Goal: Information Seeking & Learning: Learn about a topic

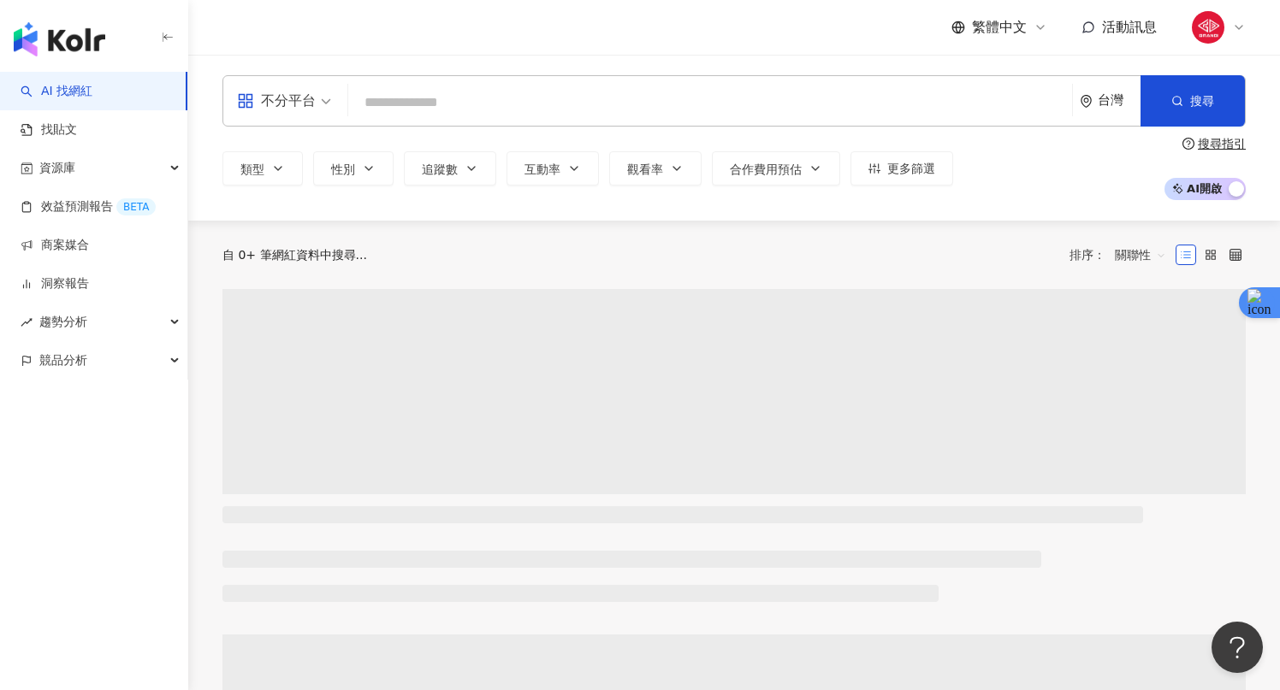
click at [551, 104] on input "search" at bounding box center [710, 102] width 710 height 33
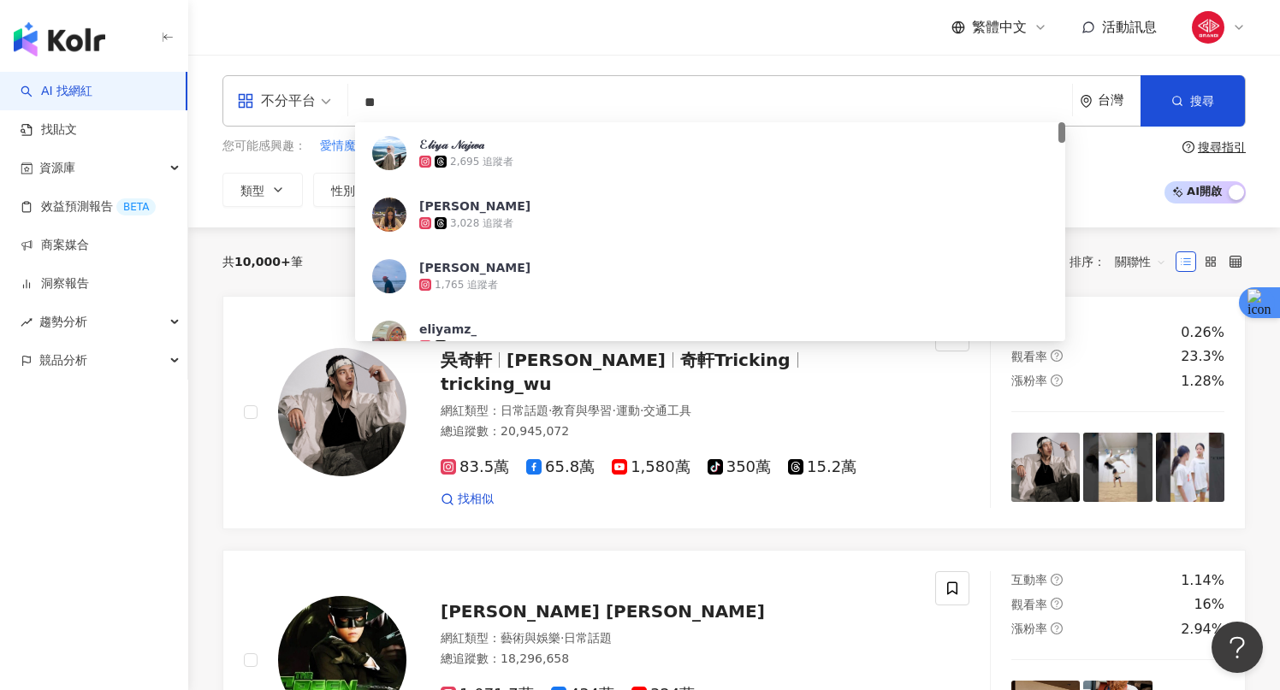
type input "*"
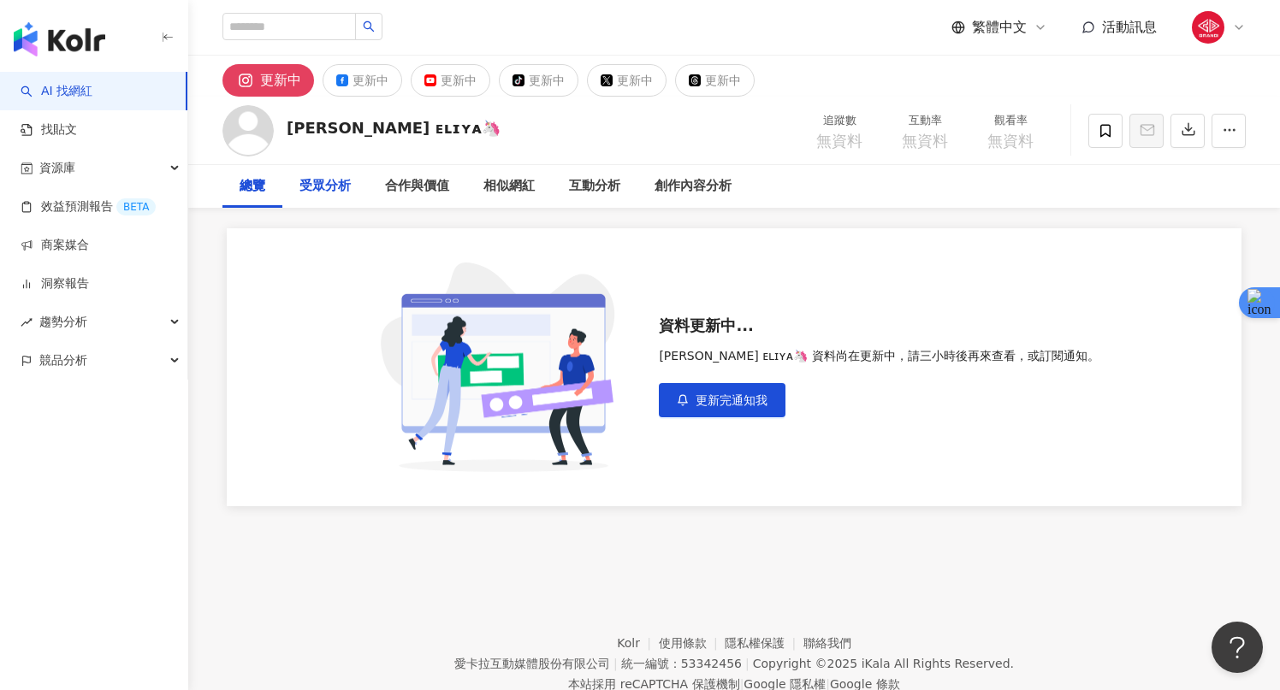
click at [341, 187] on div "受眾分析" at bounding box center [324, 186] width 51 height 21
click at [248, 186] on div "總覽" at bounding box center [253, 186] width 26 height 21
click at [351, 88] on button "更新中" at bounding box center [363, 80] width 80 height 33
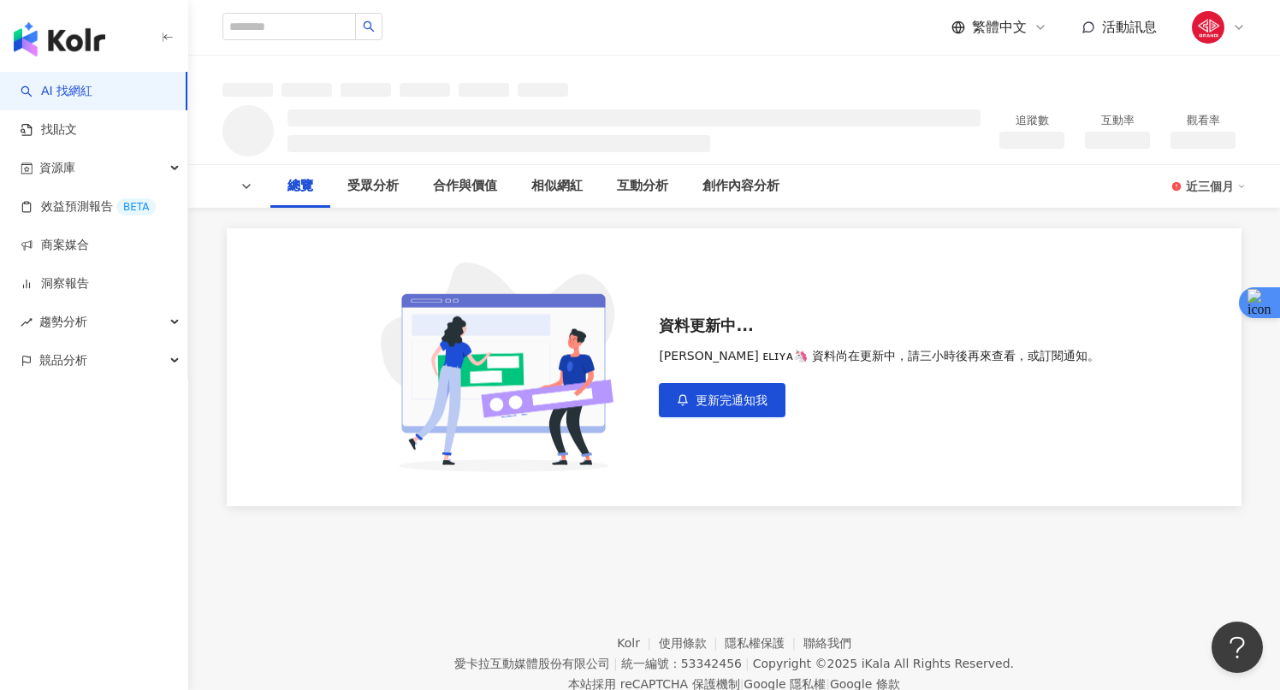
click at [1224, 193] on div "近三個月" at bounding box center [1216, 186] width 60 height 27
click at [1214, 192] on div "近三個月" at bounding box center [1216, 186] width 60 height 27
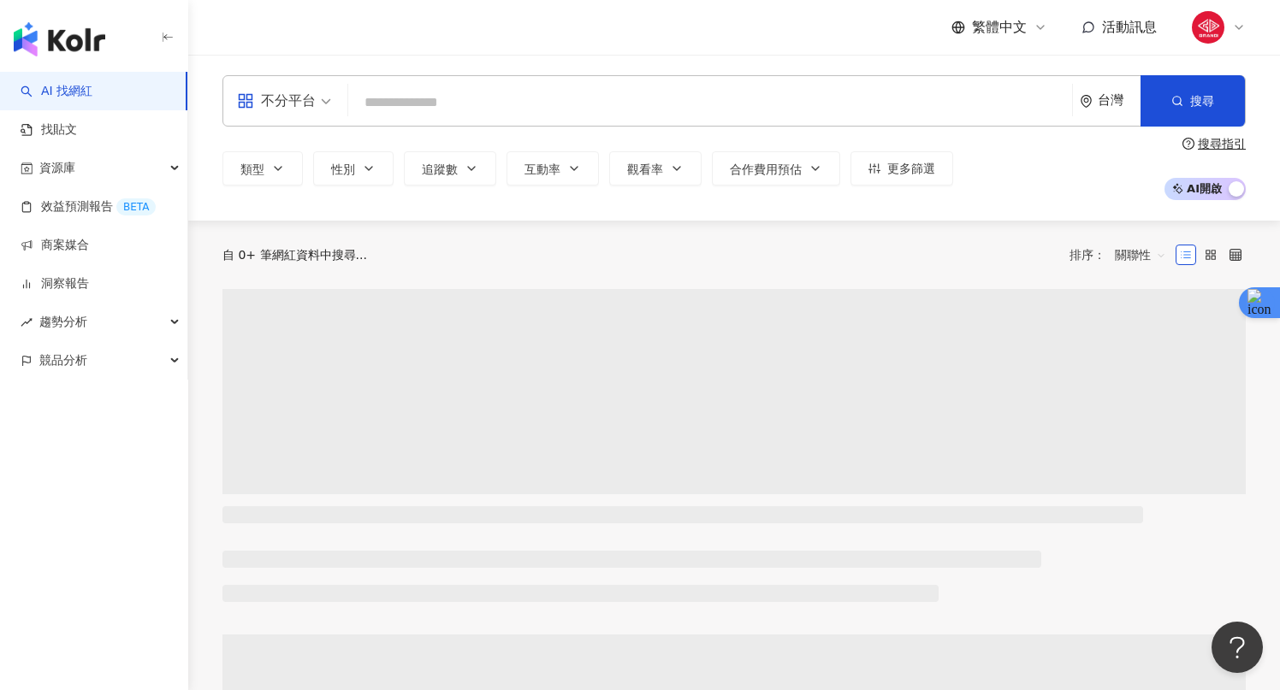
click at [436, 108] on input "search" at bounding box center [710, 102] width 710 height 33
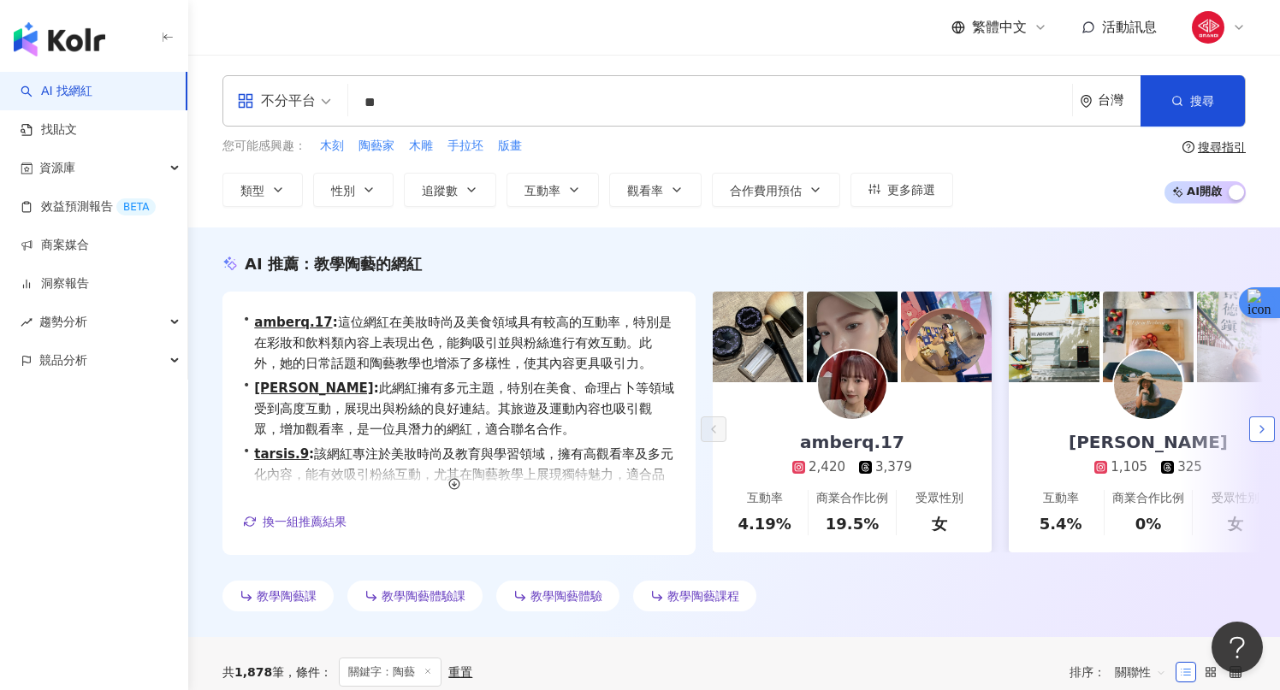
click at [1268, 430] on icon "button" at bounding box center [1262, 430] width 14 height 14
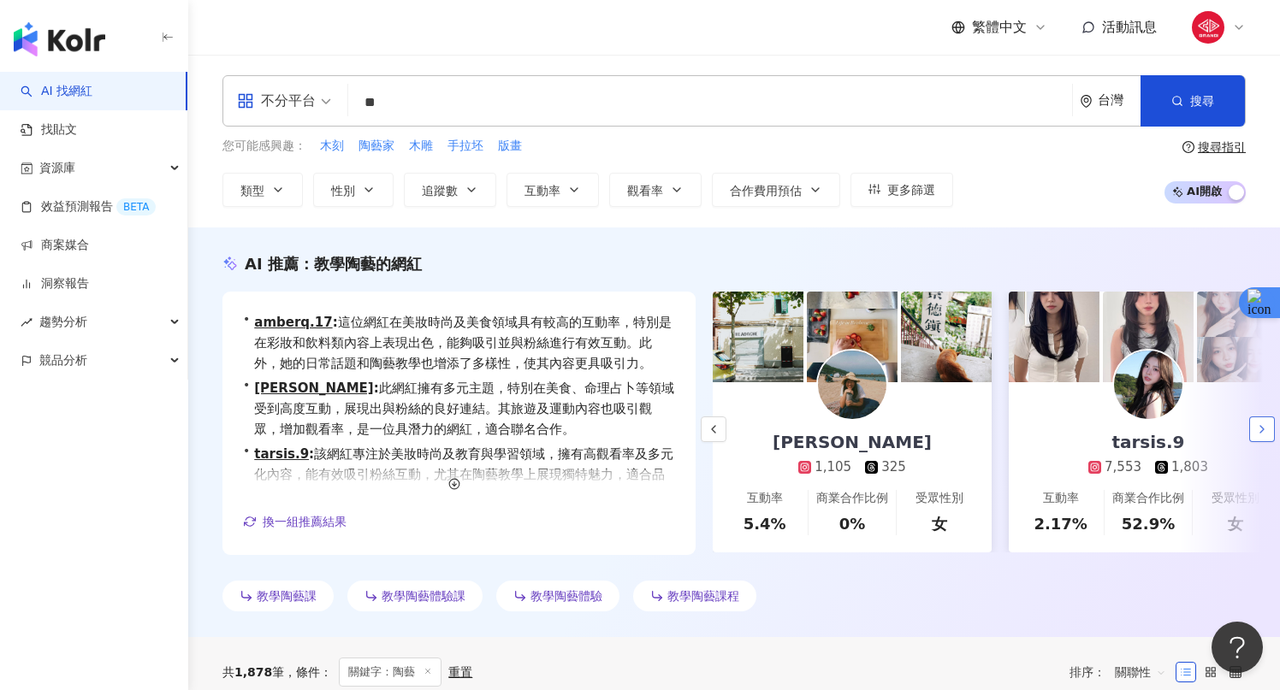
click at [1268, 430] on icon "button" at bounding box center [1262, 430] width 14 height 14
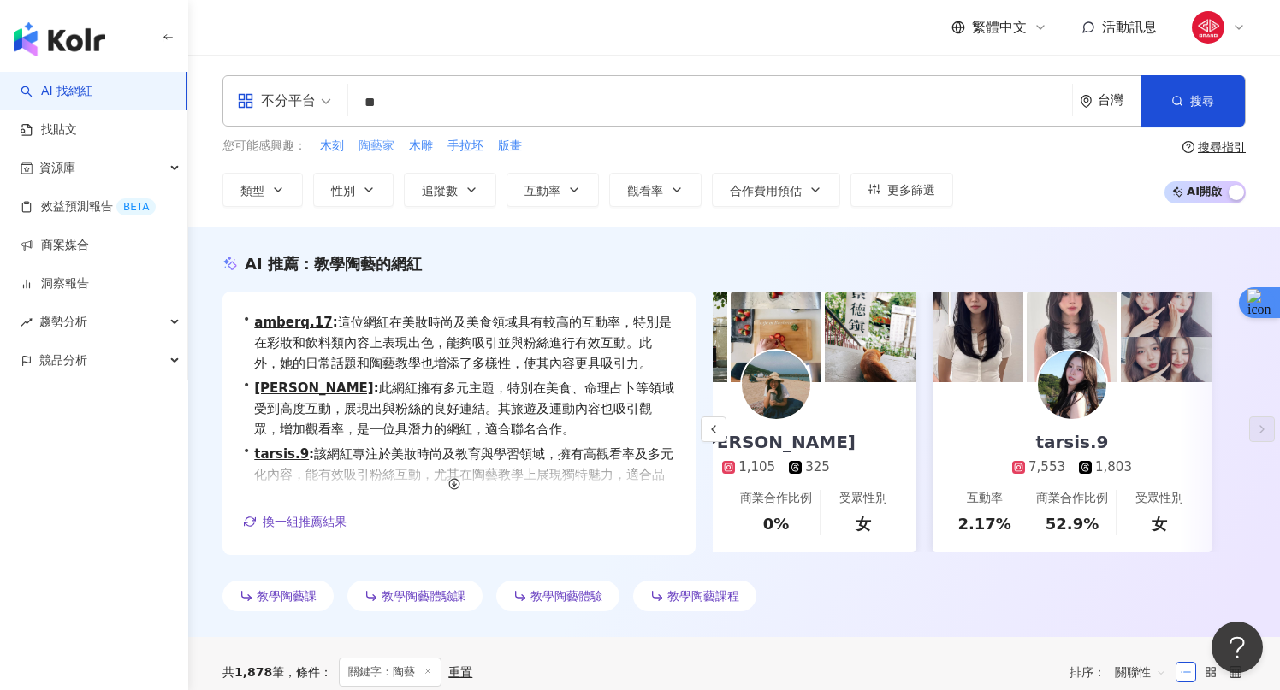
click at [373, 145] on span "陶藝家" at bounding box center [376, 146] width 36 height 17
type input "***"
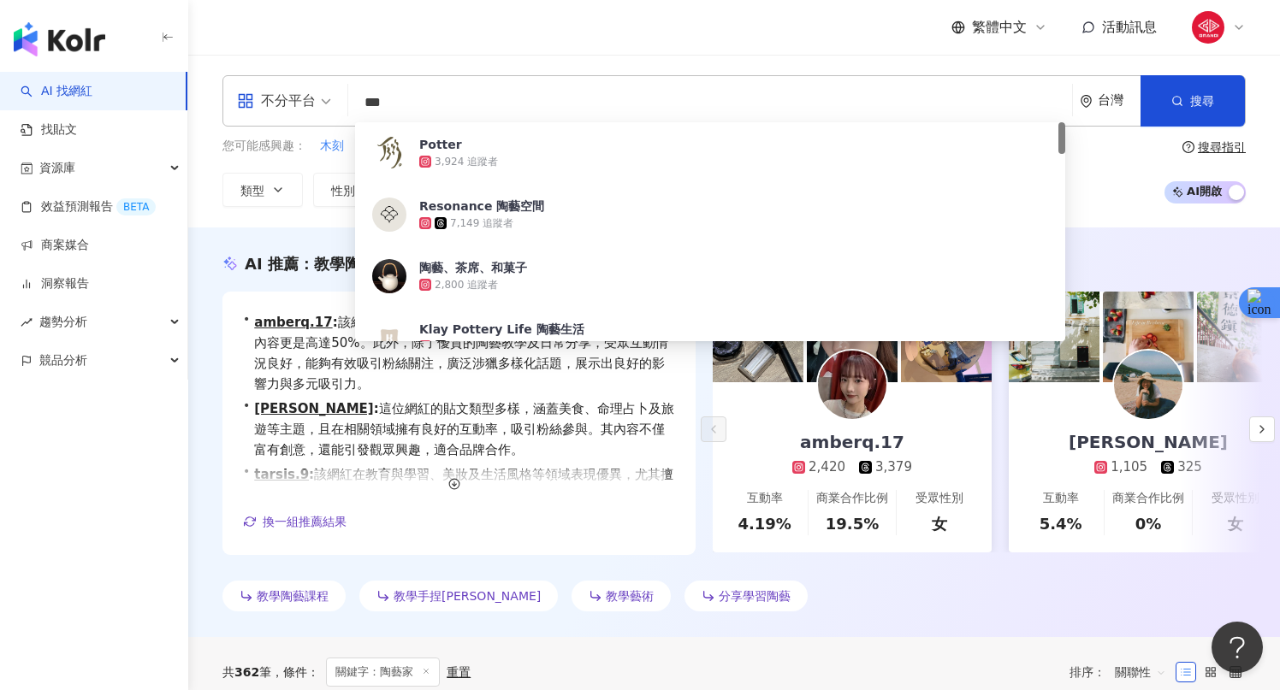
drag, startPoint x: 413, startPoint y: 107, endPoint x: 327, endPoint y: 103, distance: 86.5
click at [327, 103] on div "不分平台 *** 台灣 搜尋 991812a1-3cfb-4373-9b3b-feba1648a9a3 Potter 3,924 追蹤者 Resonance …" at bounding box center [733, 100] width 1023 height 51
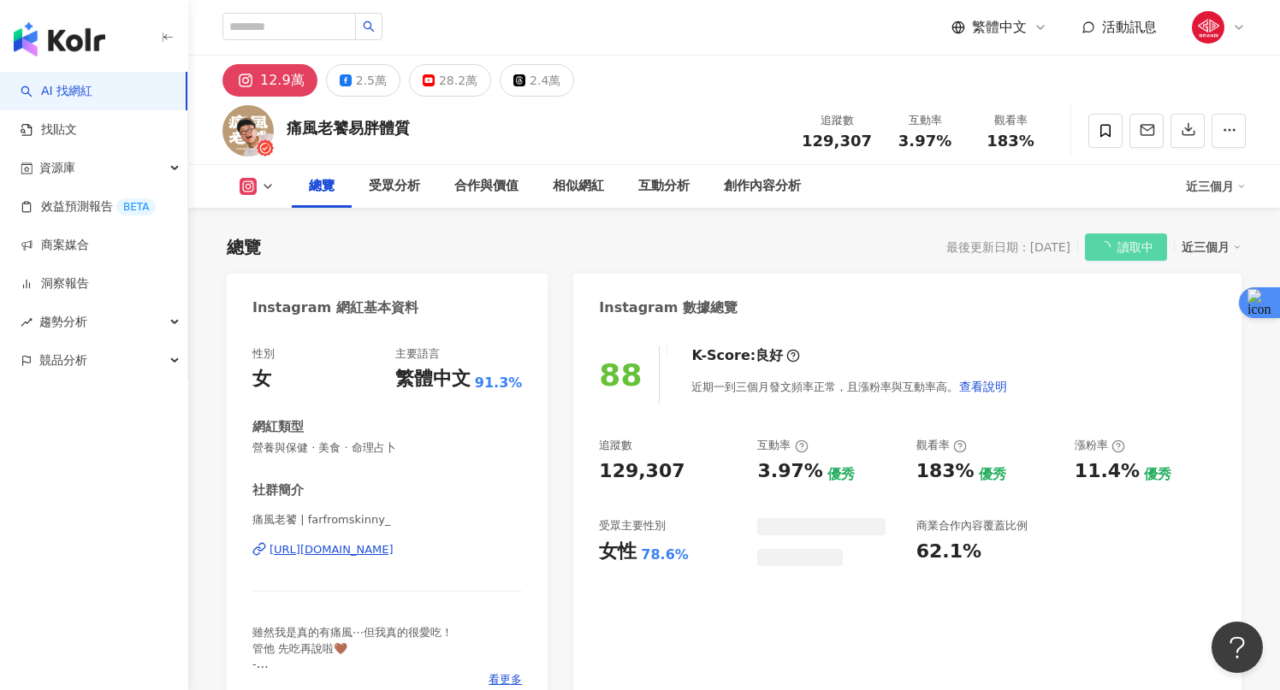
scroll to position [105, 0]
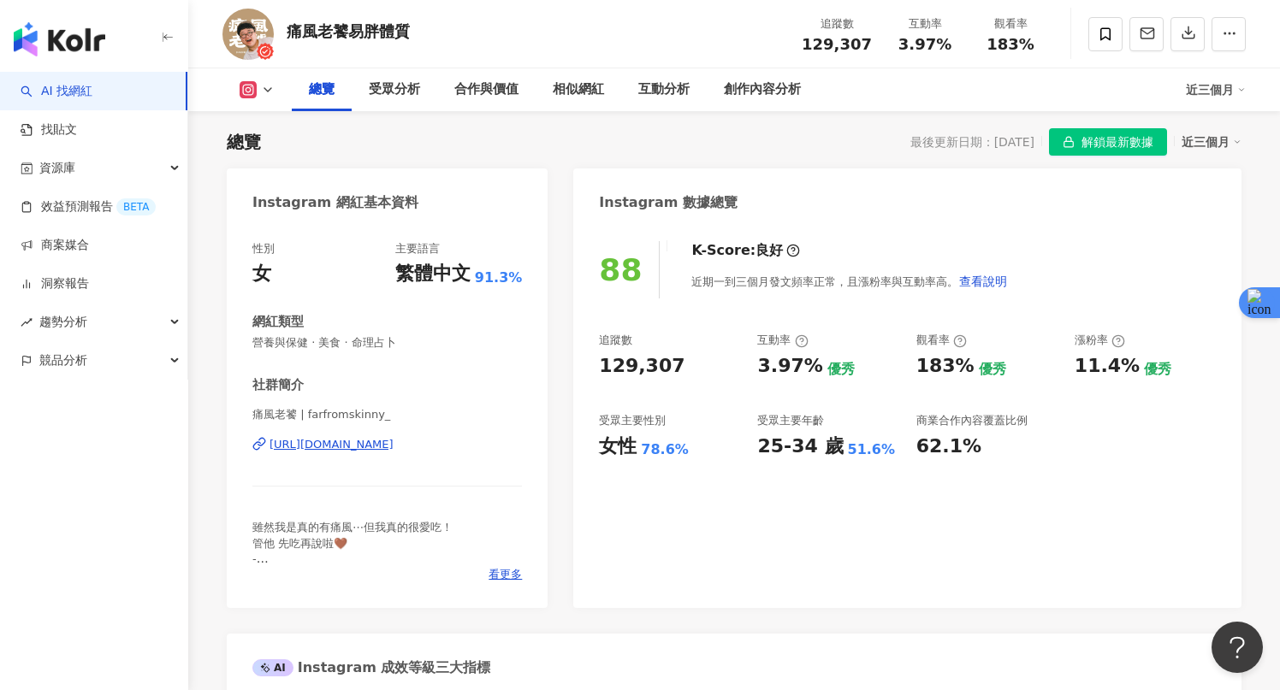
click at [1116, 147] on span "解鎖最新數據" at bounding box center [1117, 142] width 72 height 27
